Goal: Find specific page/section: Find specific page/section

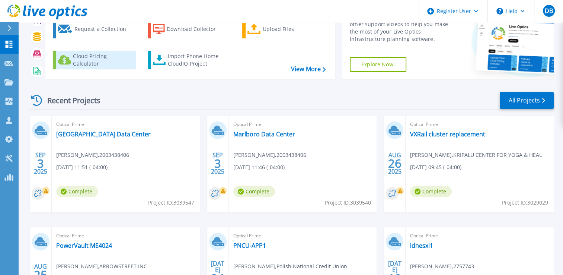
scroll to position [46, 0]
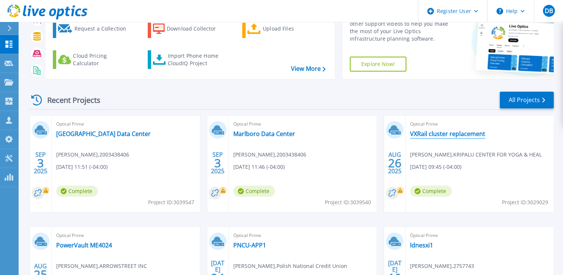
click at [433, 132] on link "VXRail cluster replacement" at bounding box center [447, 133] width 75 height 7
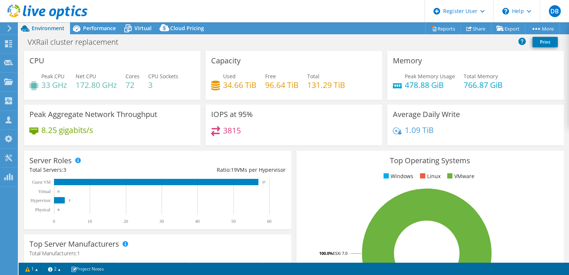
scroll to position [46, 0]
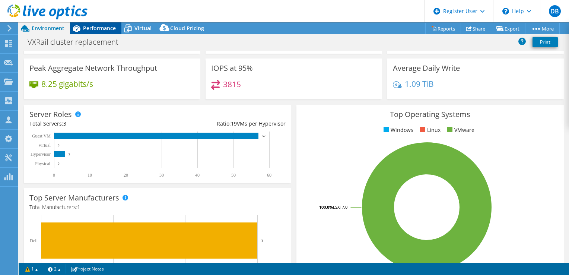
click at [108, 28] on span "Performance" at bounding box center [99, 28] width 33 height 7
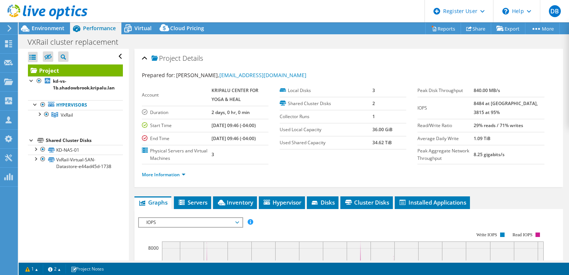
scroll to position [0, 0]
click at [200, 202] on span "Servers" at bounding box center [193, 201] width 30 height 7
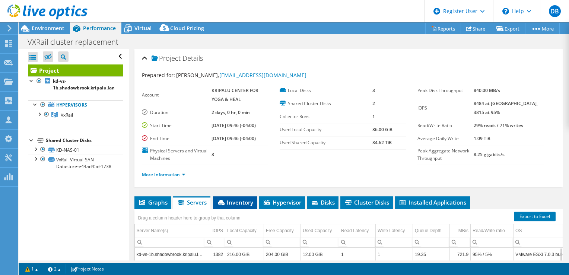
click at [229, 205] on li "Inventory" at bounding box center [235, 202] width 44 height 13
